Goal: Complete application form

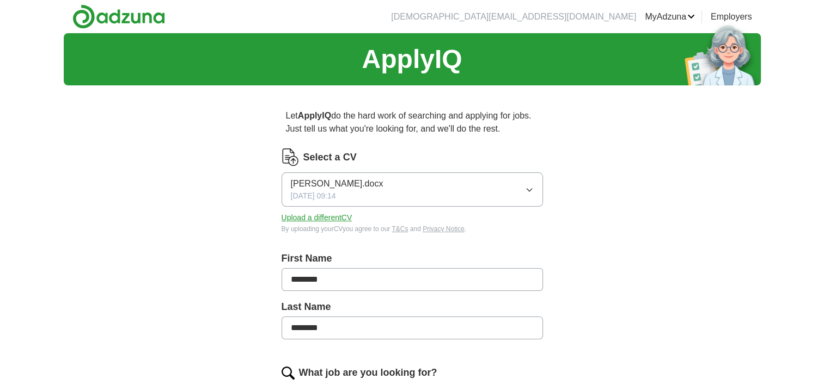
click at [665, 278] on div "ApplyIQ Let ApplyIQ do the hard work of searching and applying for jobs. Just t…" at bounding box center [412, 376] width 697 height 686
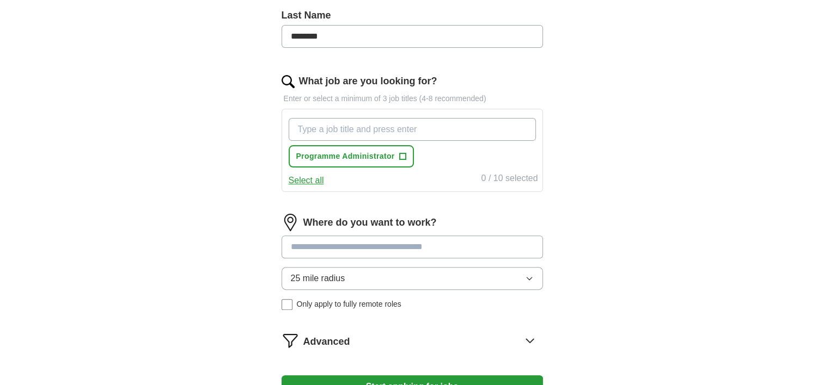
scroll to position [303, 0]
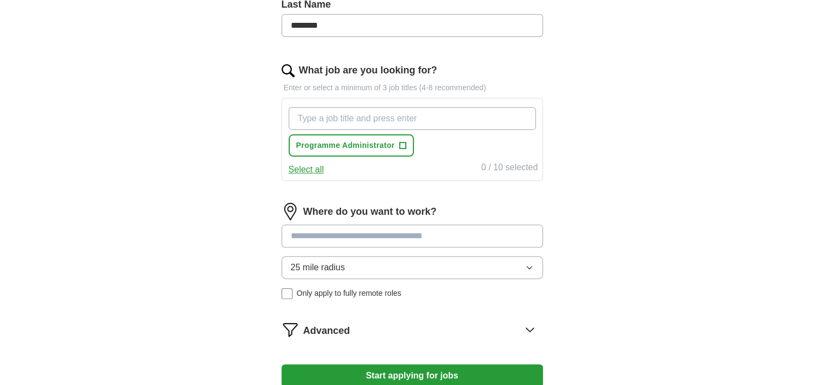
click at [393, 239] on input at bounding box center [411, 236] width 261 height 23
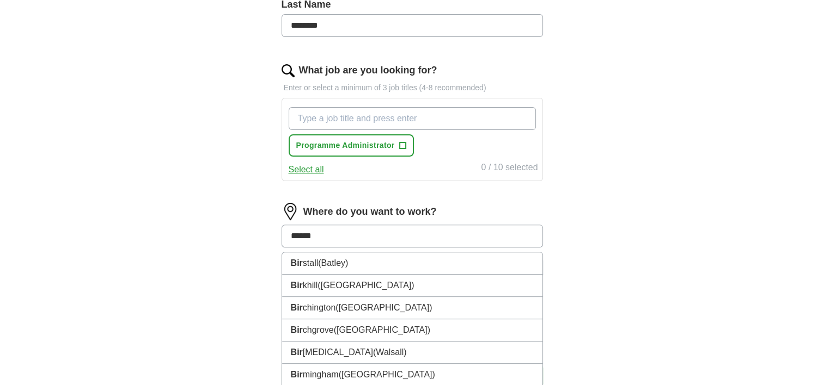
type input "*******"
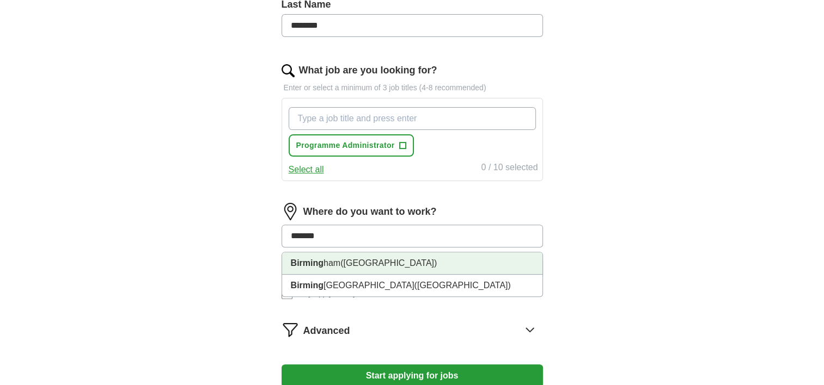
click at [383, 259] on span "([GEOGRAPHIC_DATA])" at bounding box center [388, 263] width 96 height 9
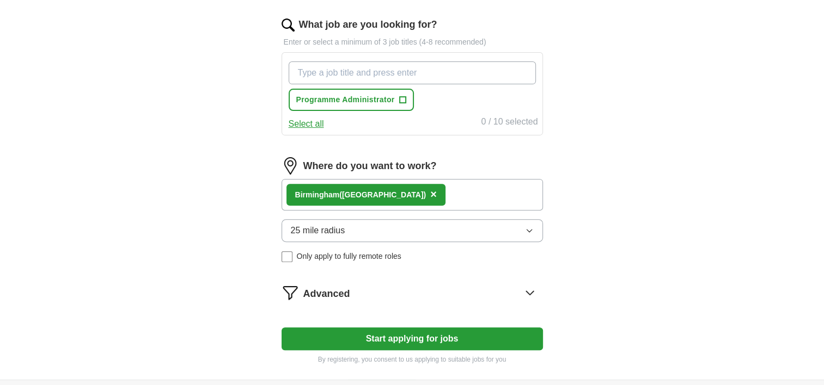
scroll to position [349, 0]
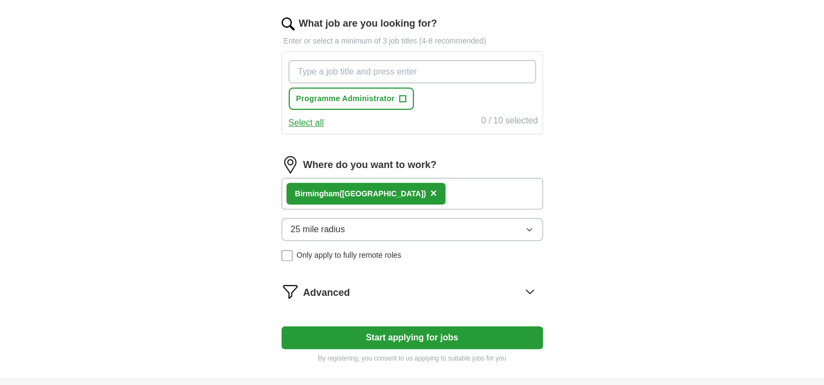
click at [449, 341] on button "Start applying for jobs" at bounding box center [411, 338] width 261 height 23
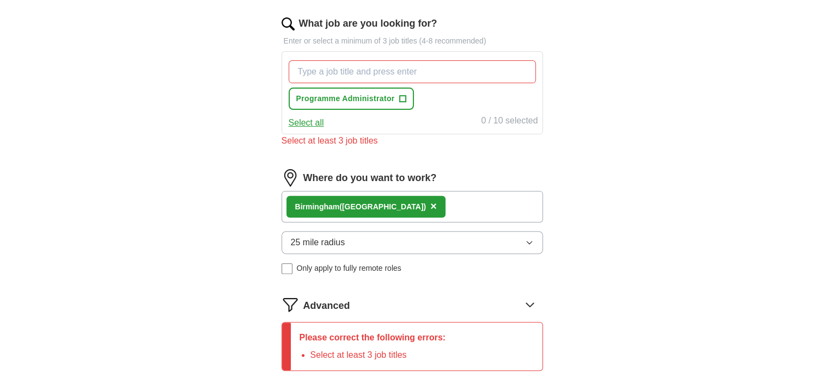
click at [319, 124] on button "Select all" at bounding box center [306, 122] width 35 height 13
click at [470, 72] on input "What job are you looking for?" at bounding box center [412, 71] width 247 height 23
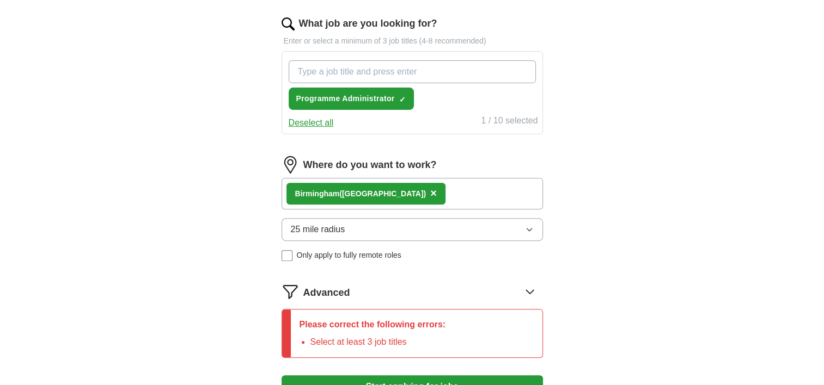
type input "a"
type input "b"
type input "administrator"
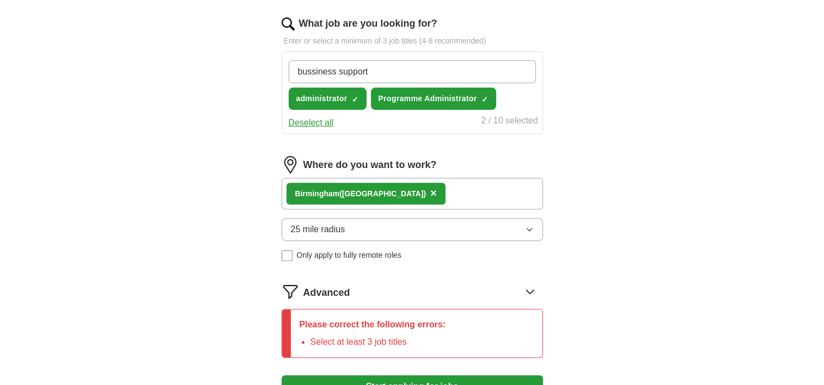
type input "business support"
click at [432, 69] on input "business support" at bounding box center [412, 71] width 247 height 23
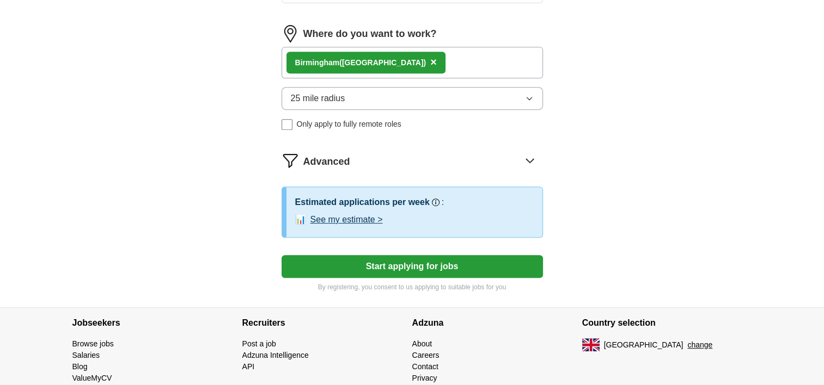
scroll to position [508, 0]
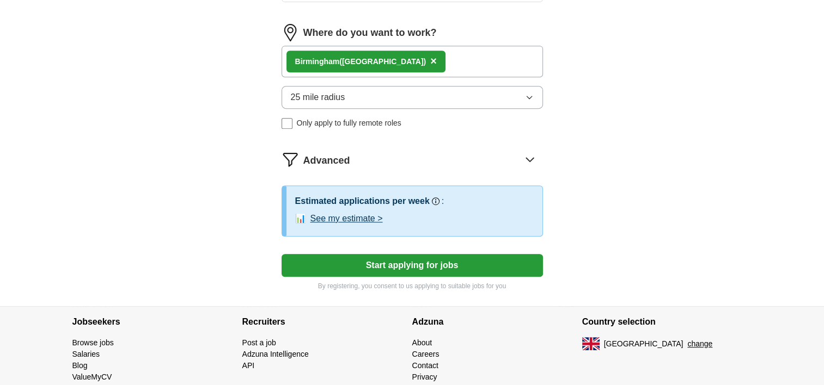
click at [415, 265] on button "Start applying for jobs" at bounding box center [411, 265] width 261 height 23
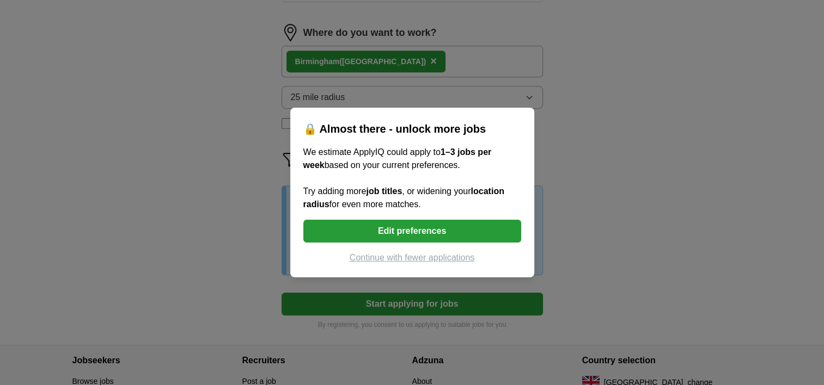
click at [414, 259] on button "Continue with fewer applications" at bounding box center [412, 258] width 218 height 13
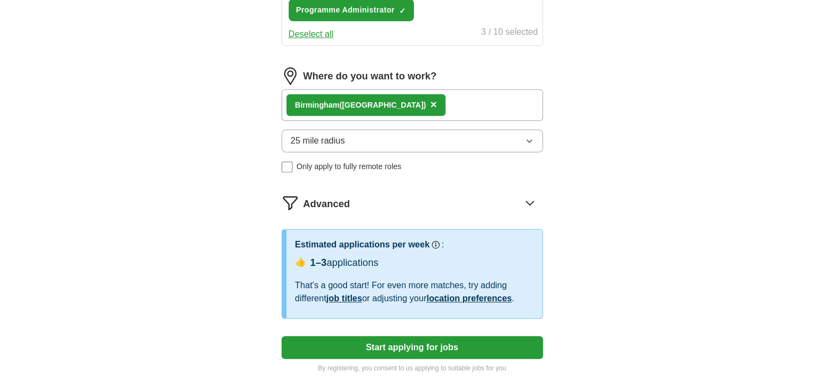
select select "**"
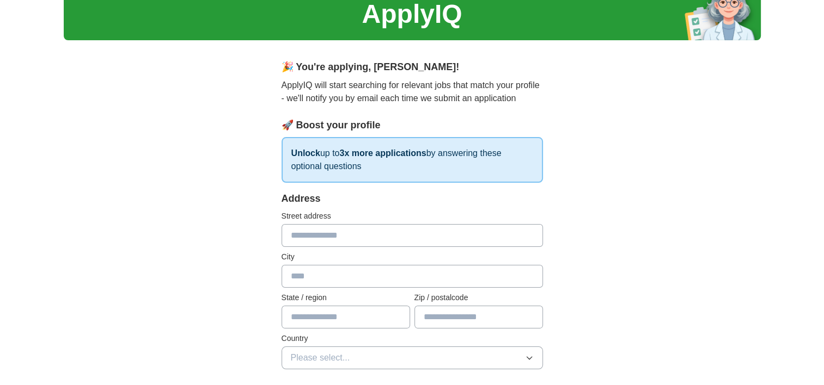
scroll to position [46, 0]
